Goal: Book appointment/travel/reservation

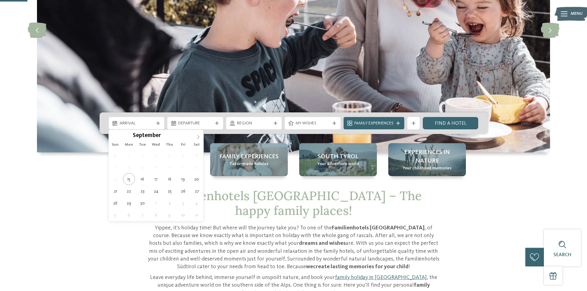
click at [197, 135] on icon at bounding box center [198, 137] width 4 height 4
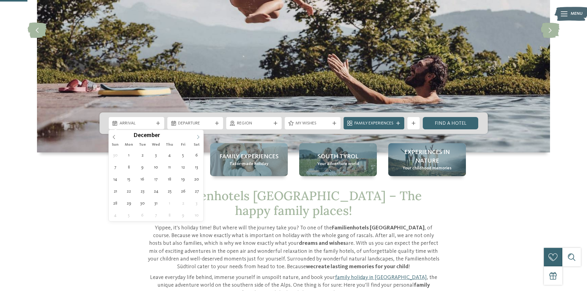
type input "****"
click at [197, 135] on icon at bounding box center [198, 137] width 4 height 4
type div "14.02.2026"
type input "****"
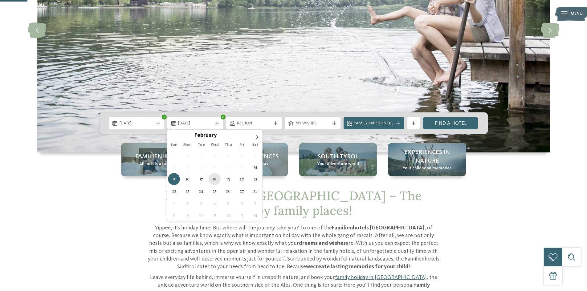
type div "18.02.2026"
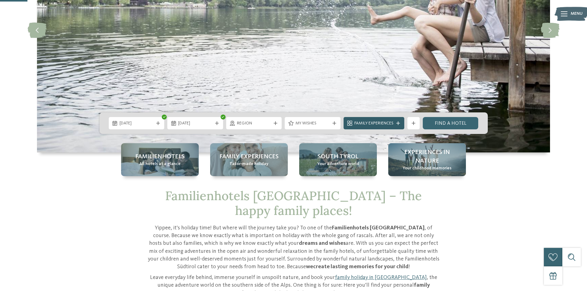
click at [377, 125] on span "Family Experiences" at bounding box center [373, 123] width 39 height 6
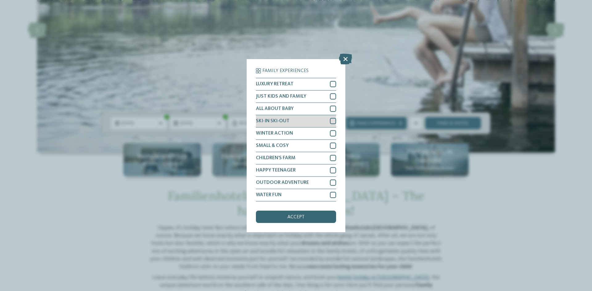
click at [308, 124] on div "SKI-IN SKI-OUT" at bounding box center [296, 121] width 80 height 12
click at [299, 217] on span "accept" at bounding box center [295, 217] width 17 height 5
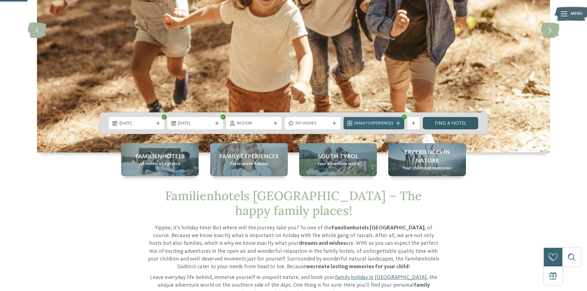
click at [450, 119] on link "Find a hotel" at bounding box center [451, 123] width 56 height 12
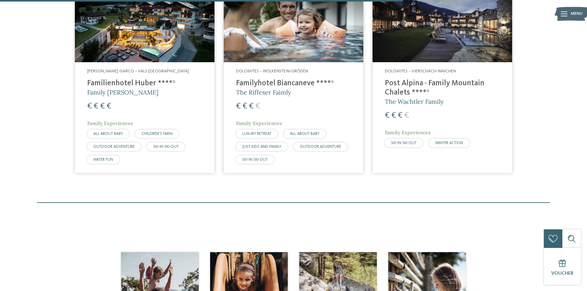
scroll to position [465, 0]
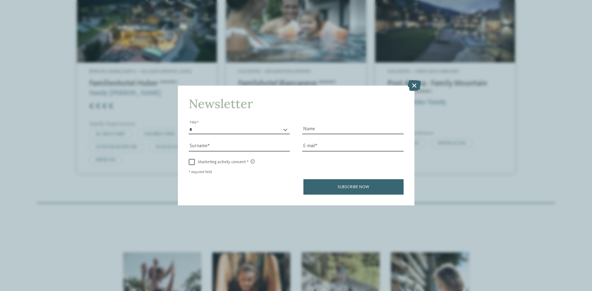
drag, startPoint x: 413, startPoint y: 83, endPoint x: 398, endPoint y: 100, distance: 22.7
click at [413, 83] on icon at bounding box center [413, 85] width 13 height 11
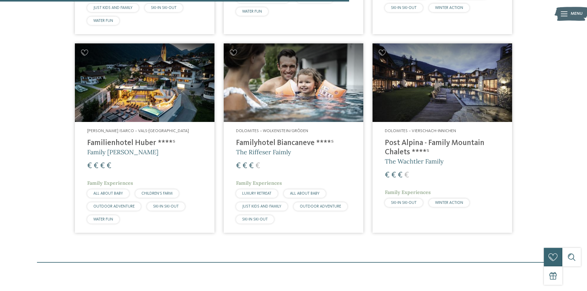
scroll to position [403, 0]
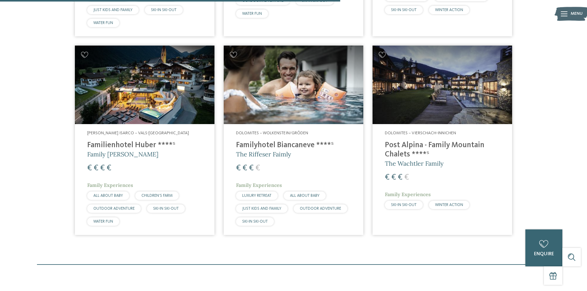
click at [281, 141] on h4 "Familyhotel Biancaneve ****ˢ" at bounding box center [293, 145] width 115 height 9
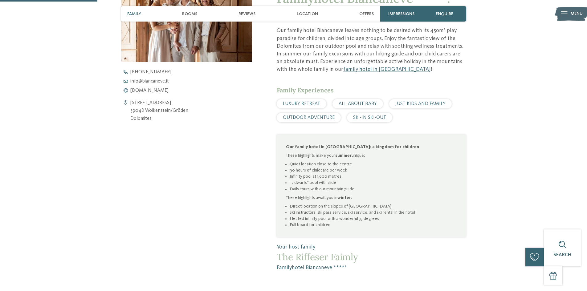
scroll to position [308, 0]
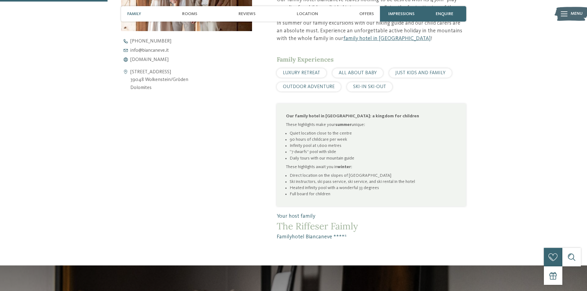
click at [220, 150] on div "Open contact details Via Cir 36 39048 Wolkenstein/[PERSON_NAME] Dolomites [PHON…" at bounding box center [186, 81] width 131 height 296
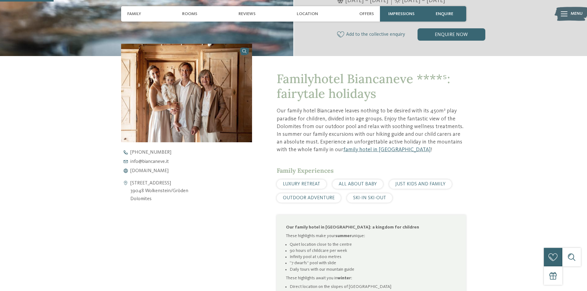
scroll to position [154, 0]
